Goal: Transaction & Acquisition: Purchase product/service

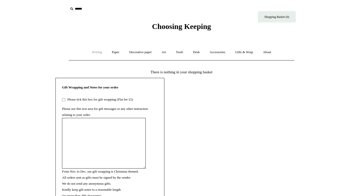
click at [93, 52] on link "Writing +" at bounding box center [96, 52] width 19 height 13
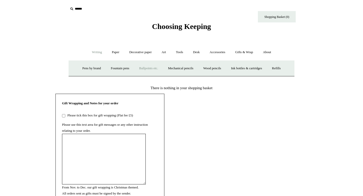
click at [144, 67] on link "Ballpoints etc. +" at bounding box center [149, 68] width 28 height 13
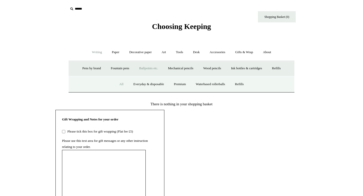
click at [115, 84] on link "All" at bounding box center [121, 84] width 13 height 13
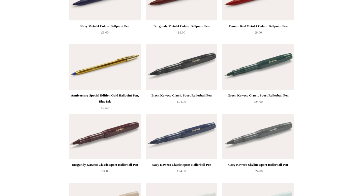
scroll to position [231, 0]
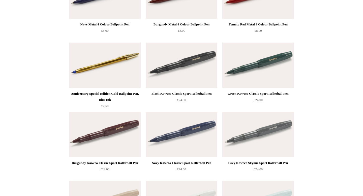
click at [121, 94] on div "Anniversary Special Edition Gold Ballpoint Pen, Blue Ink" at bounding box center [104, 97] width 69 height 12
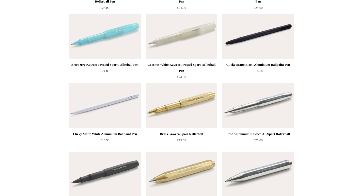
scroll to position [609, 0]
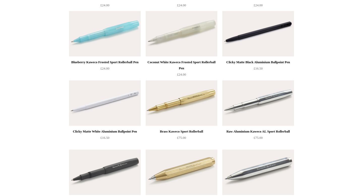
click at [280, 62] on div "Clicky Matte Black Aluminium Ballpoint Pen" at bounding box center [257, 62] width 69 height 6
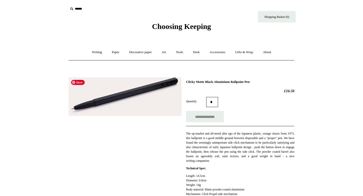
click at [129, 107] on img at bounding box center [125, 96] width 113 height 39
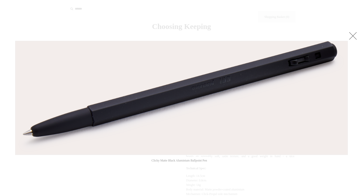
click at [351, 38] on link at bounding box center [353, 36] width 10 height 10
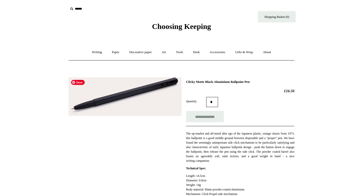
click at [127, 87] on img at bounding box center [125, 96] width 113 height 39
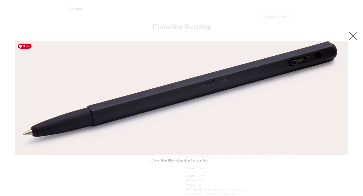
click at [208, 84] on img at bounding box center [181, 98] width 332 height 114
click at [354, 37] on link at bounding box center [353, 36] width 10 height 10
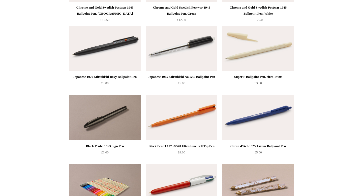
scroll to position [944, 0]
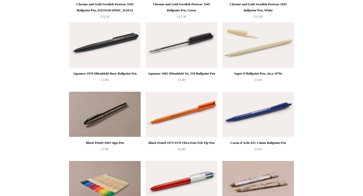
click at [171, 143] on div "Black Pentel 1973 S570 Ultra-Fine Felt Tip Pen" at bounding box center [181, 143] width 69 height 6
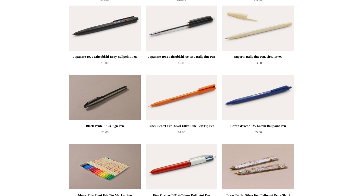
scroll to position [961, 0]
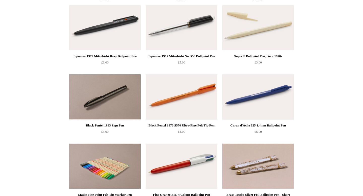
click at [257, 126] on div "Caran d'Ache 825 1.4mm Ballpoint Pen" at bounding box center [257, 125] width 69 height 6
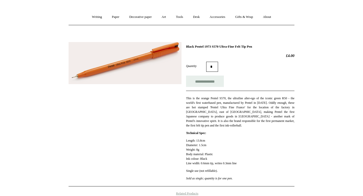
scroll to position [37, 0]
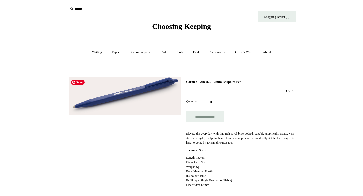
click at [142, 97] on img at bounding box center [125, 96] width 113 height 38
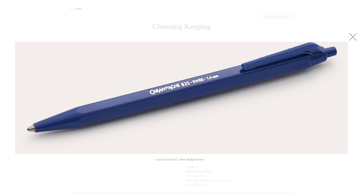
click at [352, 35] on link at bounding box center [353, 37] width 10 height 10
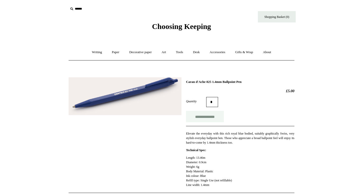
click at [207, 116] on input "**********" at bounding box center [205, 116] width 38 height 11
type input "**********"
click at [95, 53] on link "Writing +" at bounding box center [96, 52] width 19 height 13
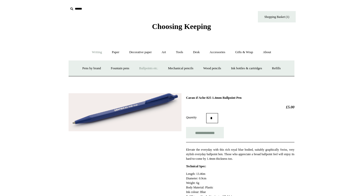
click at [151, 69] on link "Ballpoints etc. +" at bounding box center [149, 68] width 28 height 13
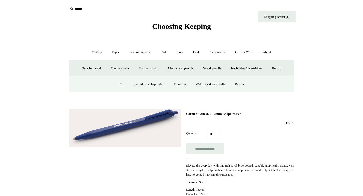
click at [118, 83] on link "All" at bounding box center [121, 84] width 13 height 13
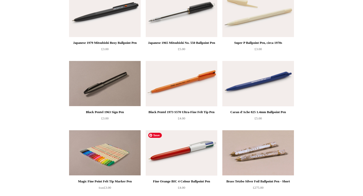
scroll to position [974, 0]
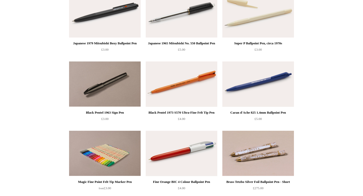
click at [121, 113] on div "Black Pentel 1963 Sign Pen" at bounding box center [104, 113] width 69 height 6
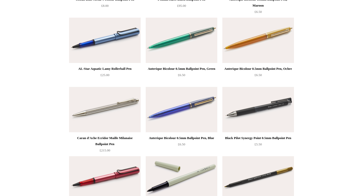
scroll to position [1861, 0]
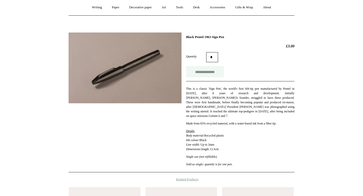
scroll to position [46, 0]
